Goal: Information Seeking & Learning: Learn about a topic

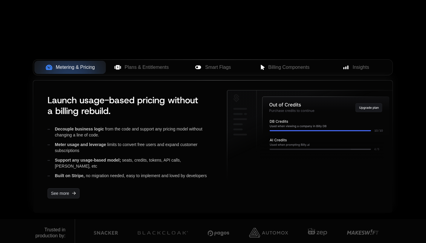
scroll to position [228, 0]
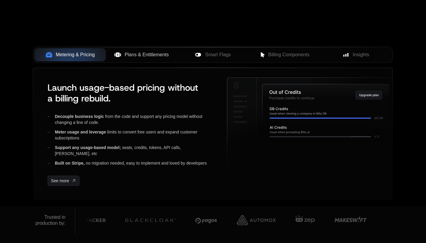
click at [155, 55] on span "Plans & Entitlements" at bounding box center [147, 54] width 44 height 7
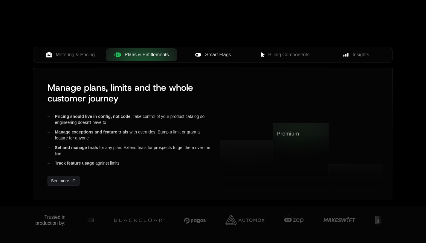
click at [221, 56] on span "Smart Flags" at bounding box center [218, 54] width 26 height 7
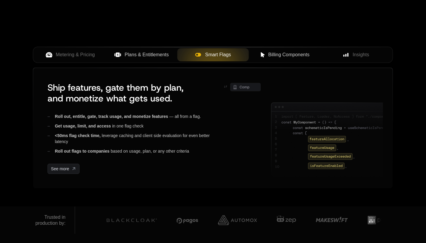
click at [290, 59] on button "Billing Components" at bounding box center [284, 54] width 71 height 13
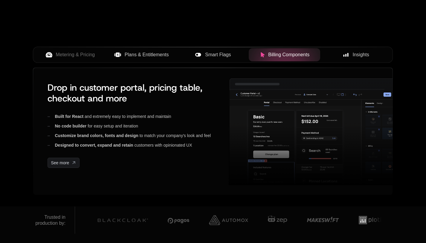
click at [357, 54] on span "Insights" at bounding box center [361, 54] width 16 height 7
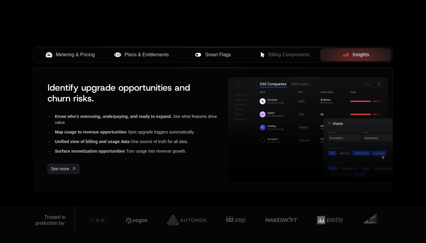
click at [77, 50] on button "Metering & Pricing" at bounding box center [69, 54] width 71 height 13
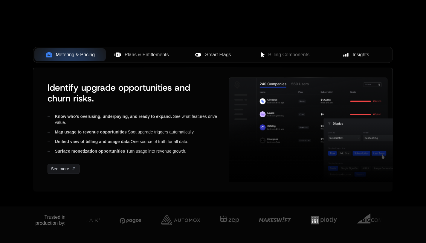
click at [163, 53] on span "Plans & Entitlements" at bounding box center [147, 54] width 44 height 7
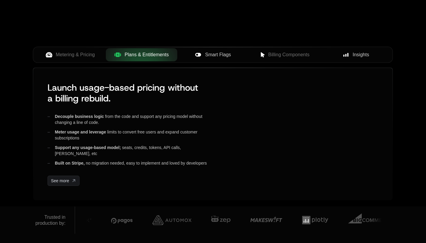
click at [218, 55] on span "Smart Flags" at bounding box center [218, 54] width 26 height 7
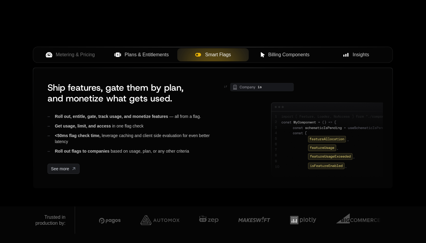
click at [293, 55] on span "Billing Components" at bounding box center [288, 54] width 41 height 7
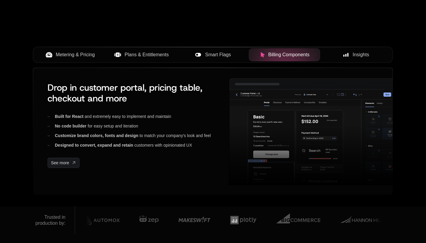
click at [92, 52] on span "Metering & Pricing" at bounding box center [75, 54] width 39 height 7
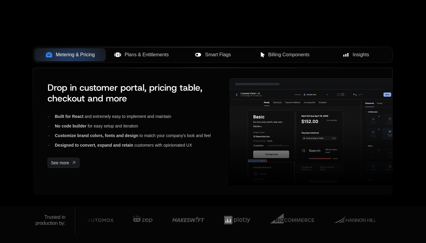
click at [154, 54] on span "Plans & Entitlements" at bounding box center [147, 54] width 44 height 7
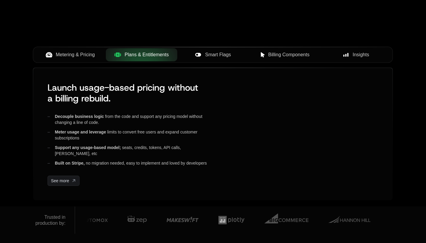
click at [210, 54] on span "Smart Flags" at bounding box center [218, 54] width 26 height 7
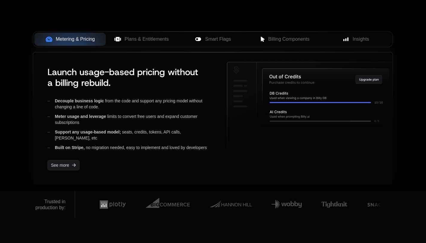
scroll to position [223, 0]
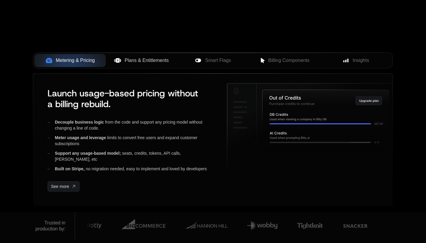
click at [133, 63] on span "Plans & Entitlements" at bounding box center [147, 60] width 44 height 7
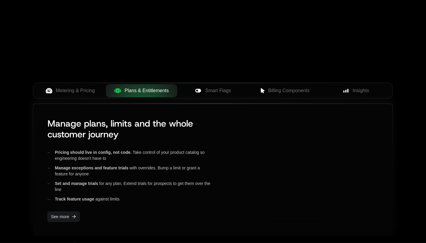
scroll to position [203, 0]
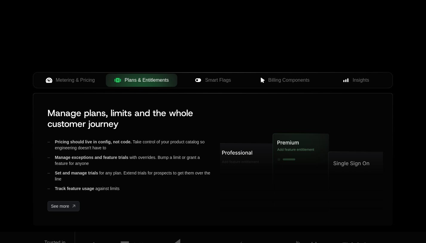
click at [220, 87] on div "Metering & Pricing Plans & Entitlements Smart Flags Billing Components Insights" at bounding box center [213, 80] width 360 height 16
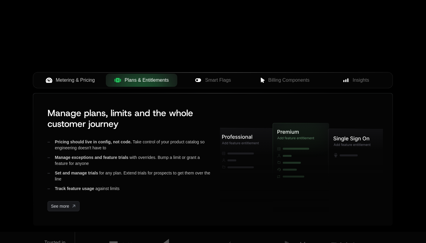
click at [92, 83] on span "Metering & Pricing" at bounding box center [75, 80] width 39 height 7
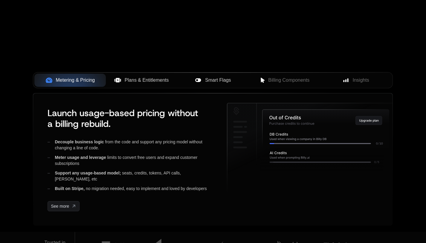
click at [217, 80] on span "Smart Flags" at bounding box center [218, 80] width 26 height 7
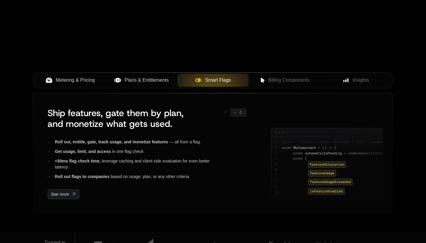
click at [298, 90] on div "Metering & Pricing Plans & Entitlements Smart Flags Billing Components Insights" at bounding box center [213, 82] width 360 height 21
click at [299, 84] on button "Billing Components" at bounding box center [284, 80] width 71 height 13
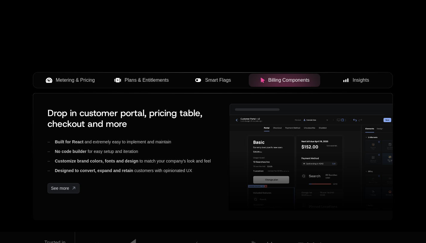
click at [377, 80] on div "Insights" at bounding box center [356, 80] width 62 height 7
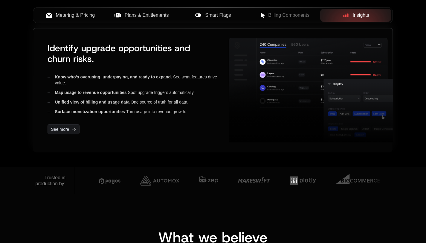
scroll to position [256, 0]
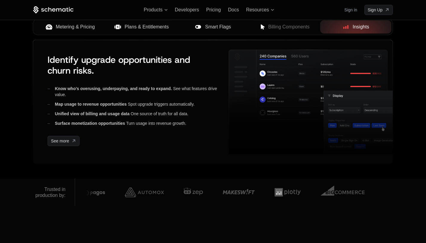
click at [151, 26] on span "Plans & Entitlements" at bounding box center [147, 26] width 44 height 7
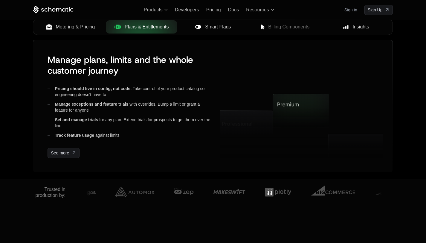
click at [78, 25] on span "Metering & Pricing" at bounding box center [75, 26] width 39 height 7
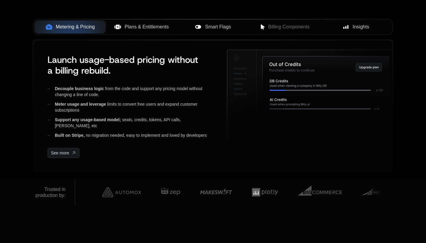
scroll to position [231, 0]
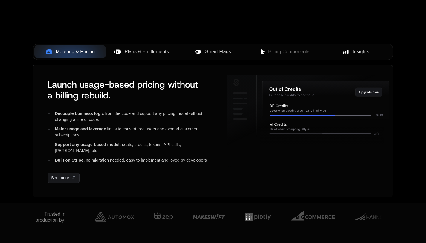
click at [147, 51] on span "Plans & Entitlements" at bounding box center [147, 51] width 44 height 7
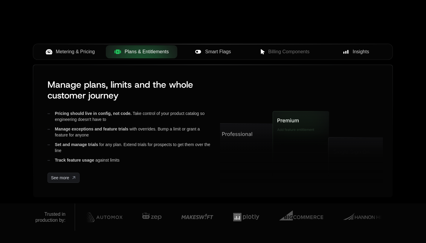
click at [221, 55] on span "Smart Flags" at bounding box center [218, 51] width 26 height 7
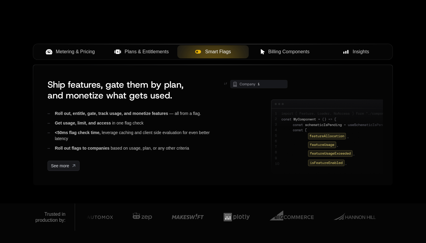
click at [287, 53] on span "Billing Components" at bounding box center [288, 51] width 41 height 7
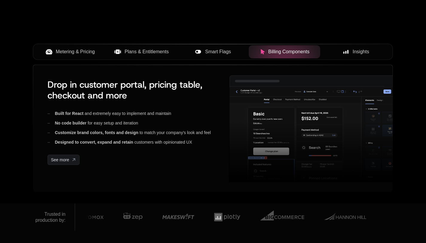
click at [351, 53] on div "Insights" at bounding box center [356, 51] width 62 height 7
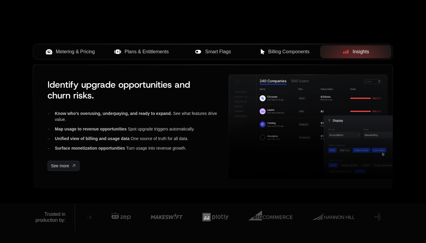
click at [272, 52] on span "Billing Components" at bounding box center [288, 51] width 41 height 7
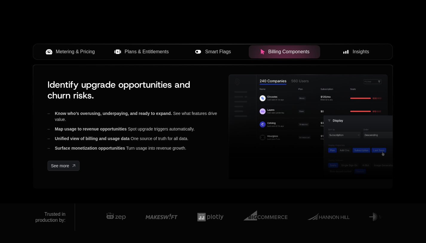
click at [204, 51] on div "Smart Flags" at bounding box center [213, 51] width 62 height 7
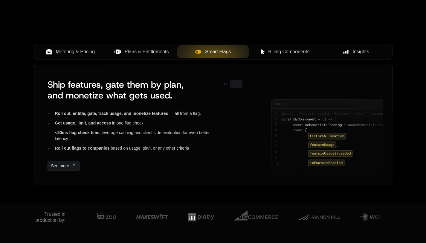
click at [139, 53] on span "Plans & Entitlements" at bounding box center [147, 51] width 44 height 7
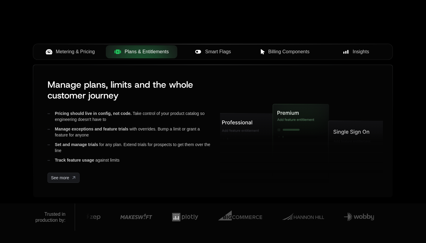
click at [80, 52] on span "Metering & Pricing" at bounding box center [75, 51] width 39 height 7
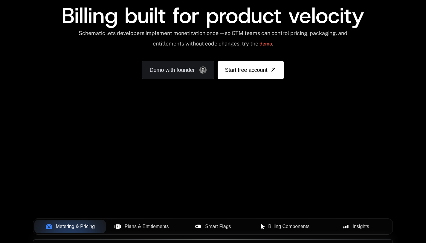
scroll to position [0, 0]
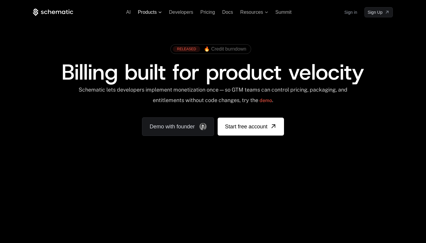
click at [159, 13] on icon at bounding box center [160, 12] width 3 height 2
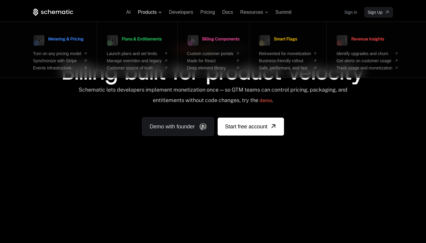
click at [159, 13] on icon at bounding box center [160, 12] width 3 height 2
